Goal: Information Seeking & Learning: Learn about a topic

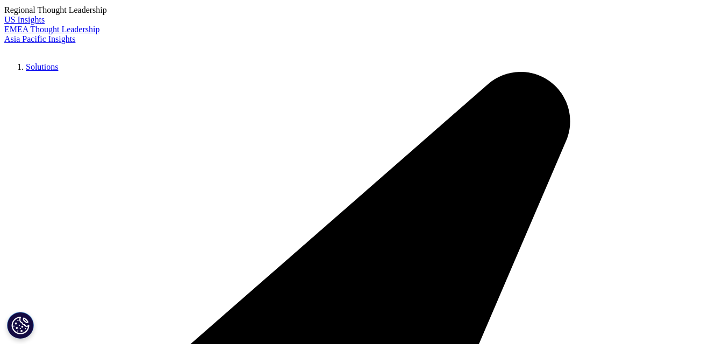
scroll to position [161, 0]
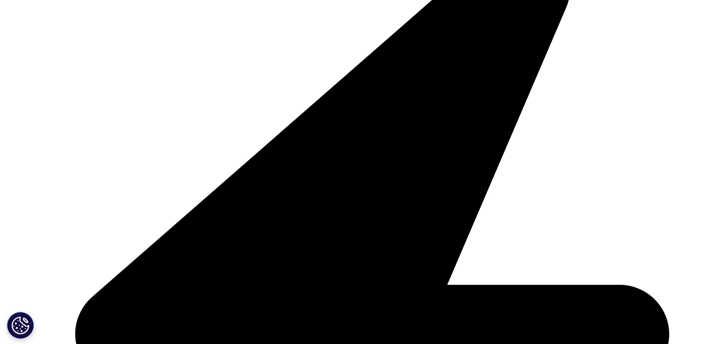
scroll to position [107, 0]
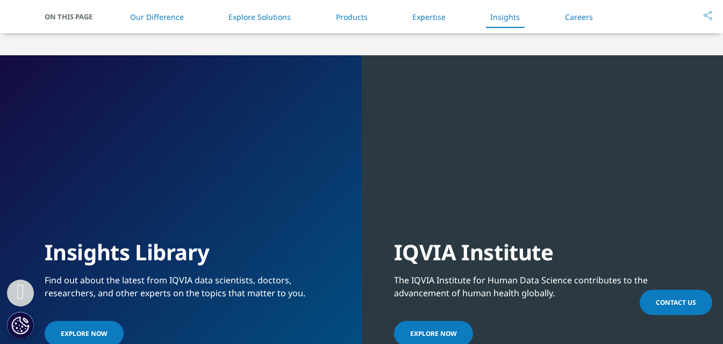
scroll to position [2525, 0]
